Goal: Find specific page/section: Find specific page/section

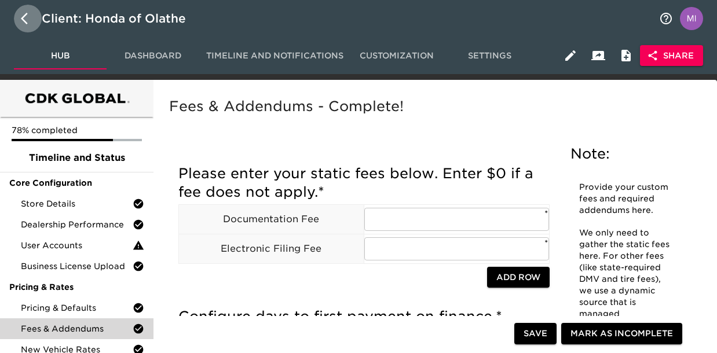
click at [21, 19] on icon "button" at bounding box center [24, 19] width 7 height 12
select select "10"
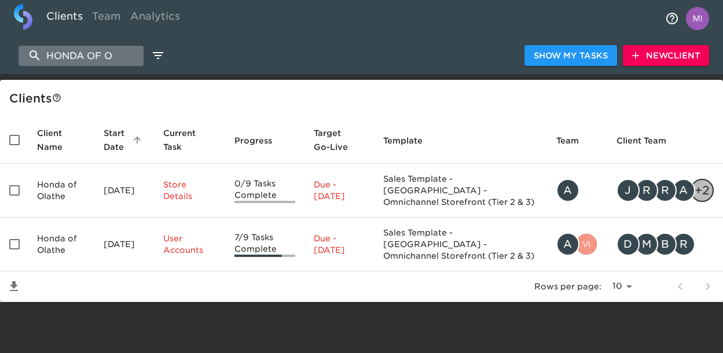
click at [74, 54] on input "HONDA OF O" at bounding box center [81, 56] width 125 height 20
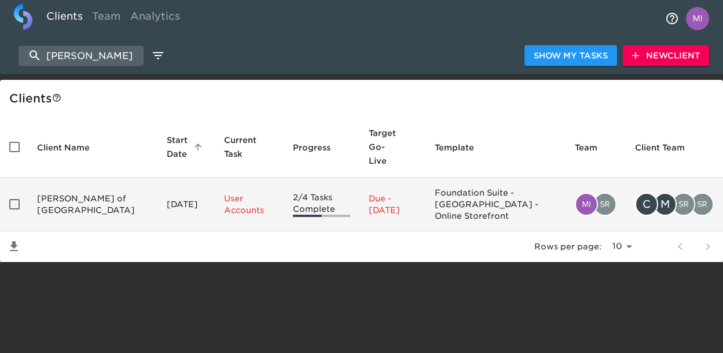
type input "[PERSON_NAME]"
click at [66, 181] on td "[PERSON_NAME] of [GEOGRAPHIC_DATA]" at bounding box center [93, 205] width 130 height 54
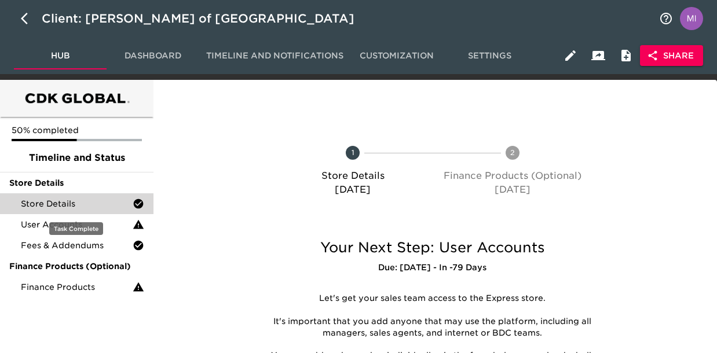
click at [88, 207] on span "Store Details" at bounding box center [77, 204] width 112 height 12
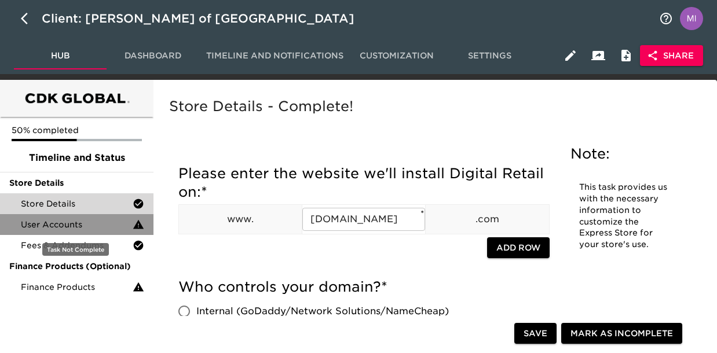
click at [87, 221] on span "User Accounts" at bounding box center [77, 225] width 112 height 12
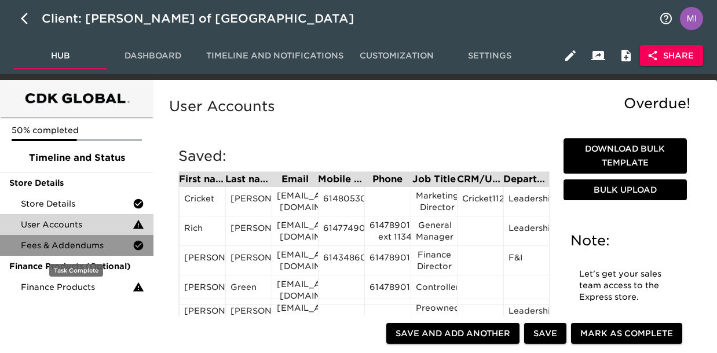
click at [89, 240] on span "Fees & Addendums" at bounding box center [77, 246] width 112 height 12
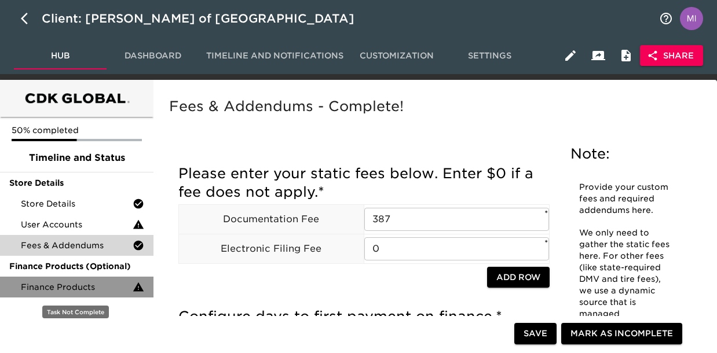
click at [102, 292] on span "Finance Products" at bounding box center [77, 287] width 112 height 12
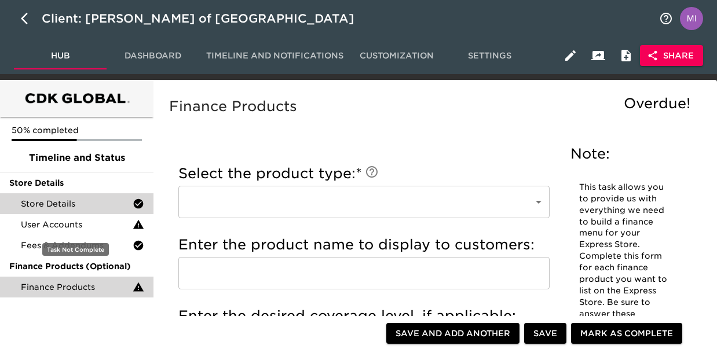
click at [84, 212] on div "Store Details" at bounding box center [76, 203] width 153 height 21
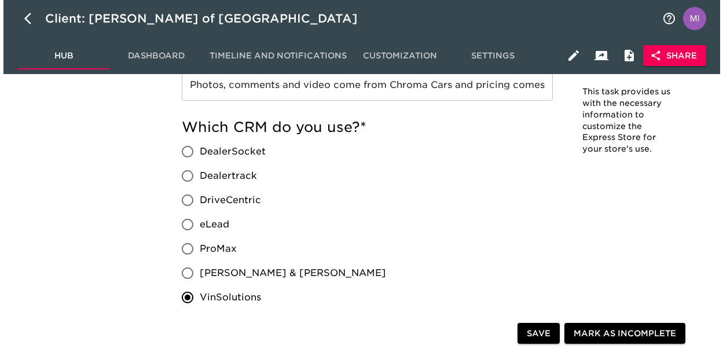
scroll to position [166, 0]
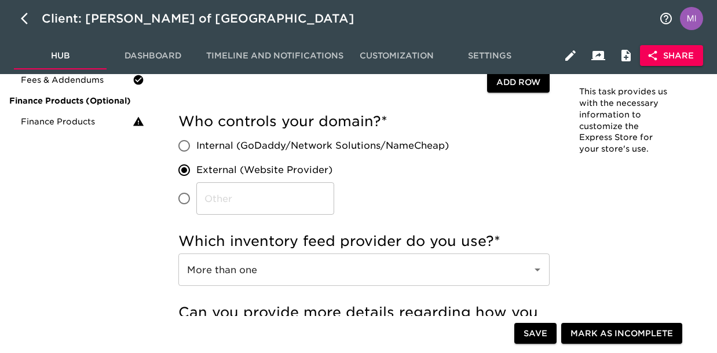
click at [673, 56] on span "Share" at bounding box center [671, 56] width 45 height 14
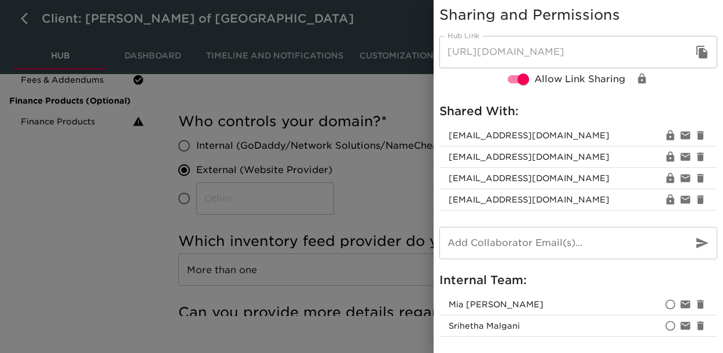
click at [703, 48] on button "button" at bounding box center [702, 52] width 28 height 28
